Goal: Information Seeking & Learning: Find specific fact

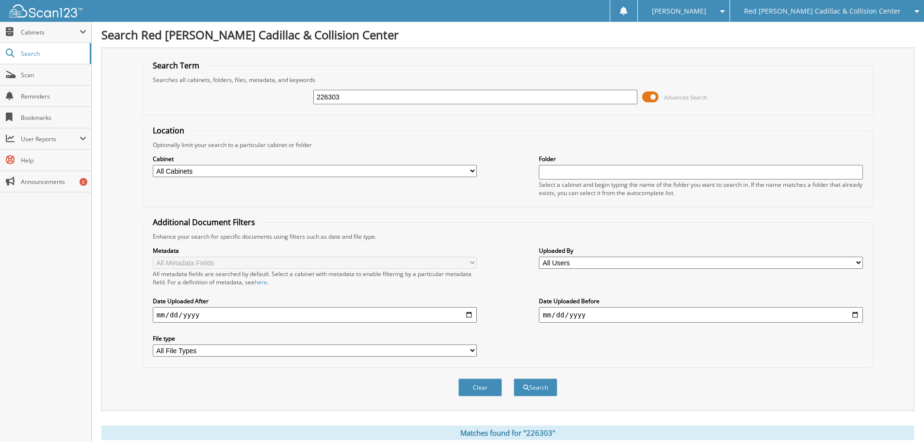
drag, startPoint x: 309, startPoint y: 98, endPoint x: 264, endPoint y: 101, distance: 45.3
click at [265, 101] on div "226303 Advanced Search" at bounding box center [508, 97] width 720 height 26
type input "226324"
click at [514, 378] on button "Search" at bounding box center [536, 387] width 44 height 18
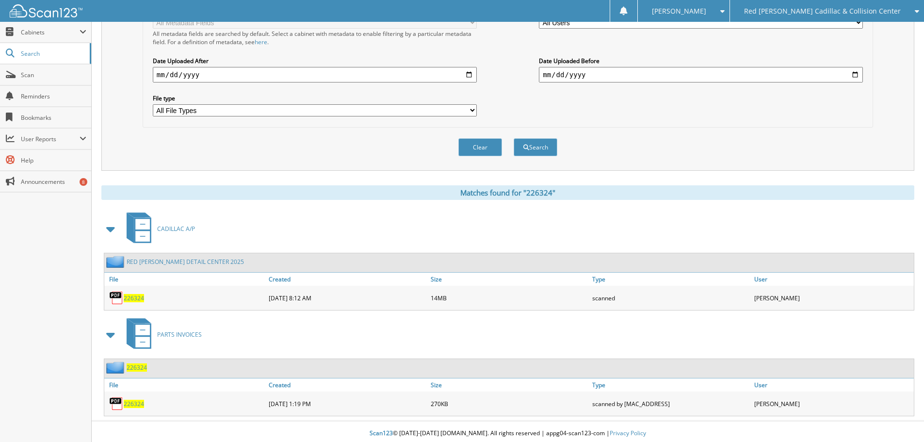
scroll to position [244, 0]
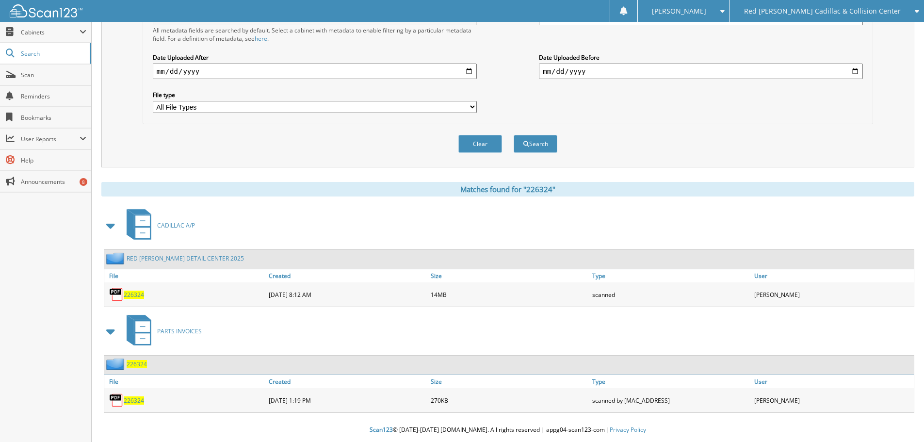
click at [138, 293] on span "226324" at bounding box center [134, 295] width 20 height 8
click at [869, 118] on fieldset "Additional Document Filters Enhance your search for specific documents using fi…" at bounding box center [508, 48] width 731 height 151
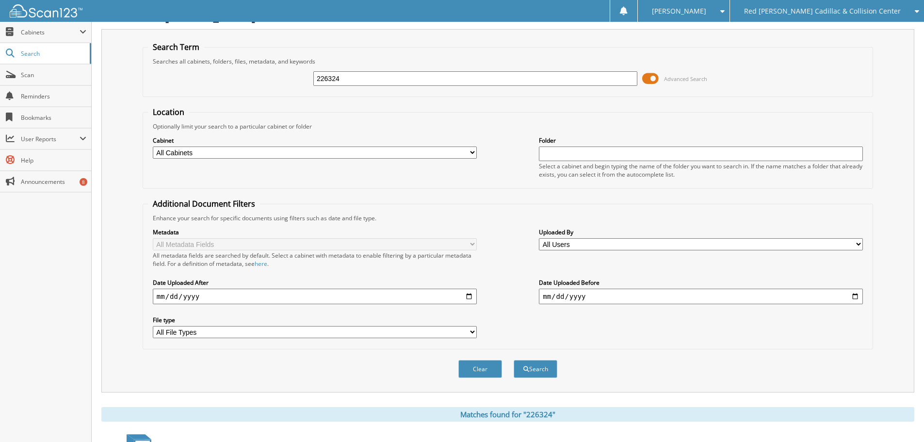
scroll to position [1, 0]
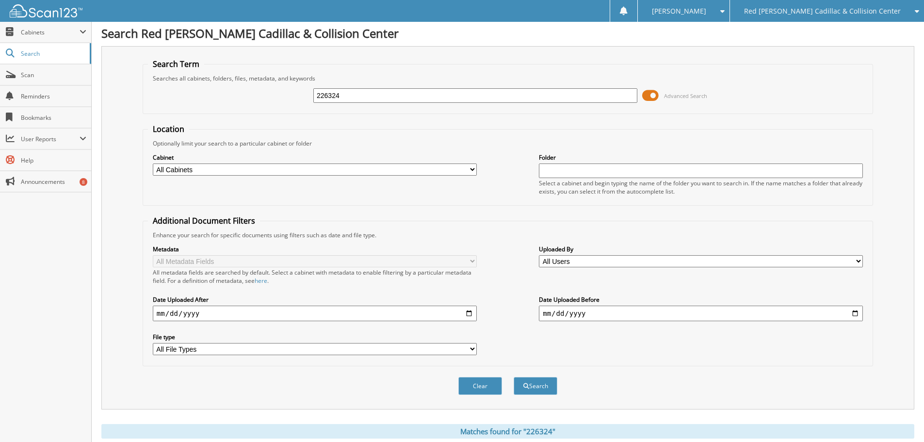
drag, startPoint x: 353, startPoint y: 100, endPoint x: 260, endPoint y: 100, distance: 93.6
click at [278, 100] on div "226324 Advanced Search" at bounding box center [508, 95] width 720 height 26
type input "226099"
click at [514, 377] on button "Search" at bounding box center [536, 386] width 44 height 18
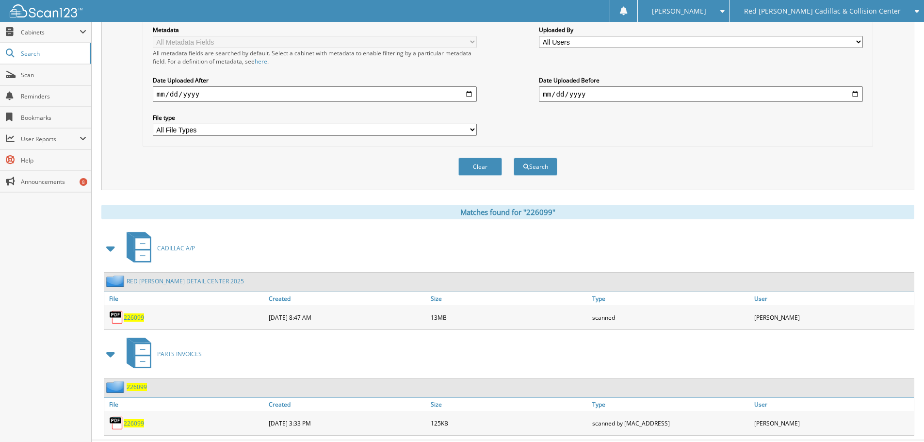
scroll to position [244, 0]
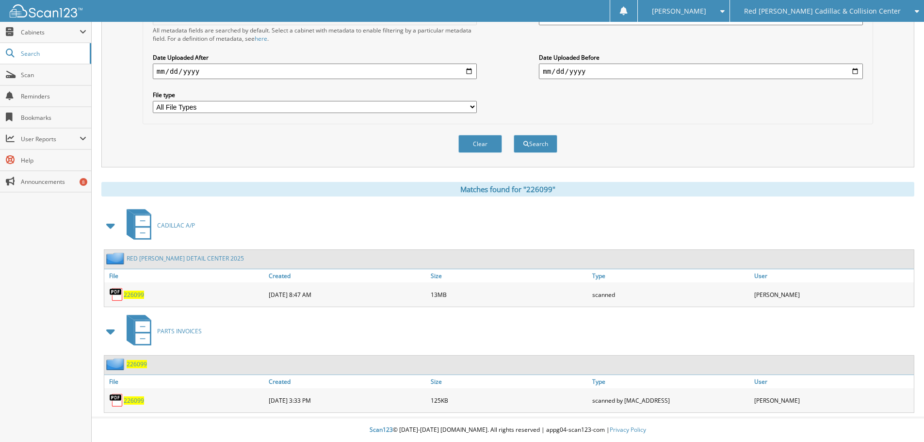
click at [134, 296] on span "226099" at bounding box center [134, 295] width 20 height 8
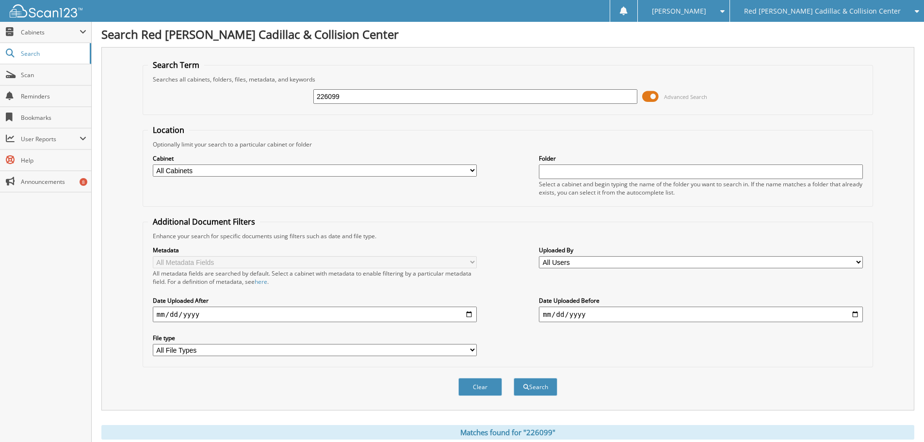
scroll to position [0, 0]
drag, startPoint x: 355, startPoint y: 102, endPoint x: 277, endPoint y: 112, distance: 79.2
click at [279, 111] on fieldset "Search Term Searches all cabinets, folders, files, metadata, and keywords 22609…" at bounding box center [508, 87] width 731 height 55
type input "225914"
click at [514, 378] on button "Search" at bounding box center [536, 387] width 44 height 18
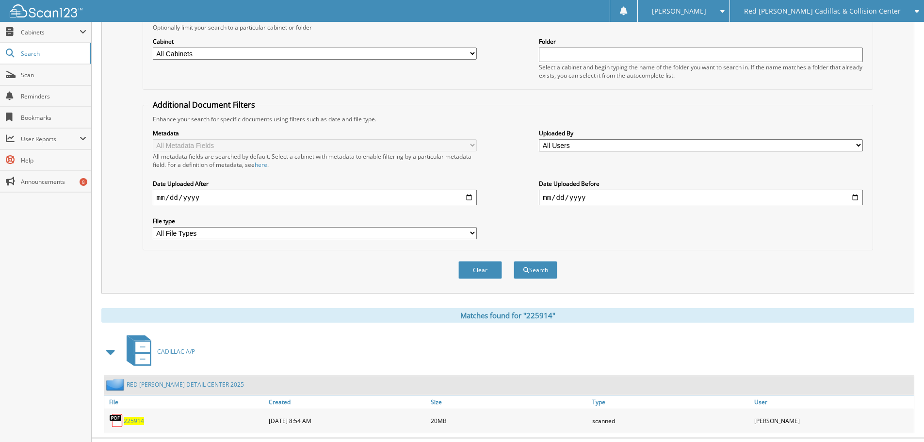
scroll to position [138, 0]
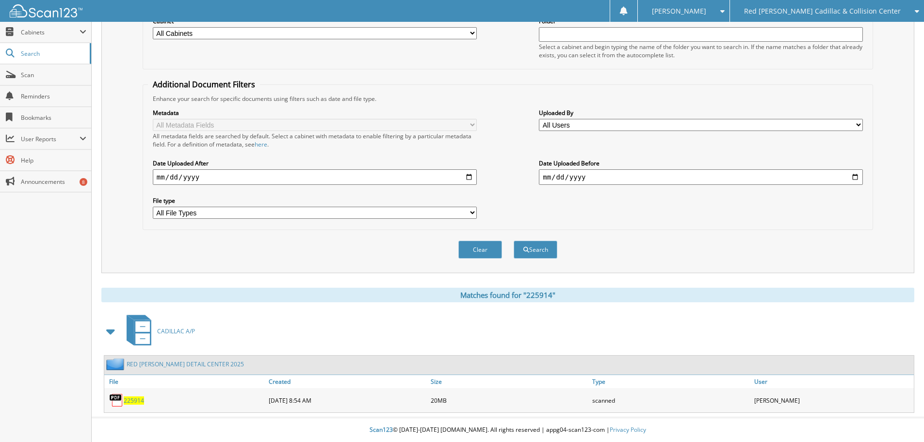
click at [140, 400] on span "225914" at bounding box center [134, 400] width 20 height 8
